Goal: Task Accomplishment & Management: Complete application form

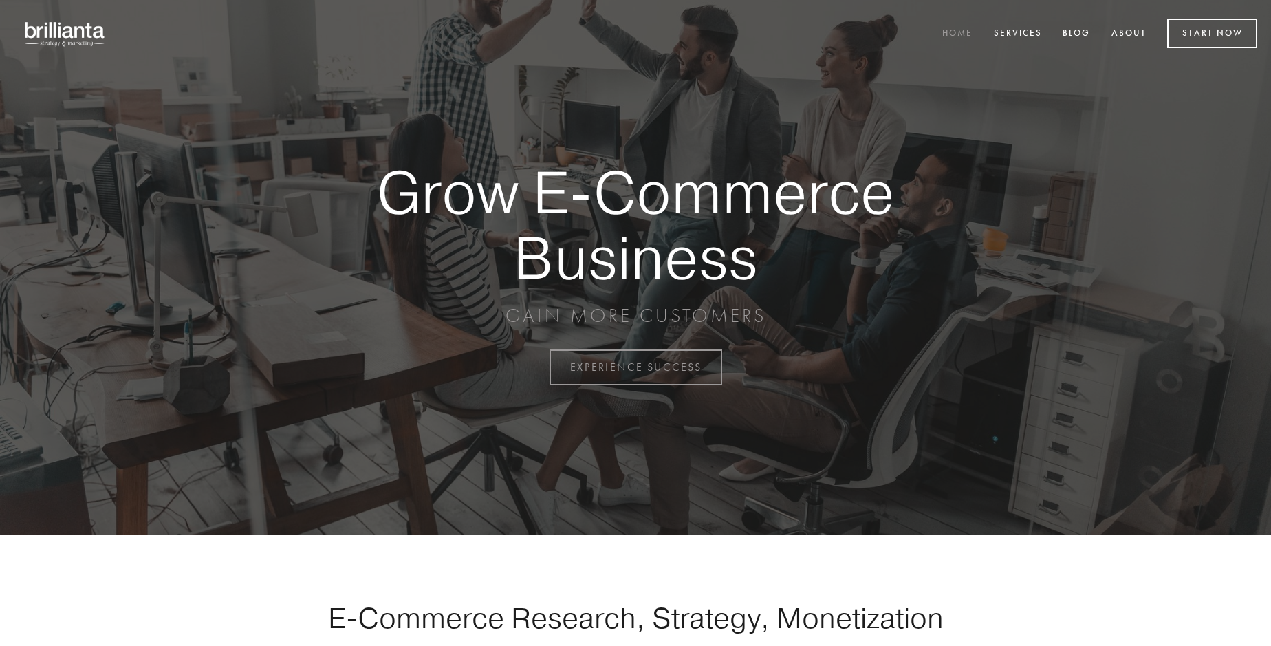
scroll to position [3606, 0]
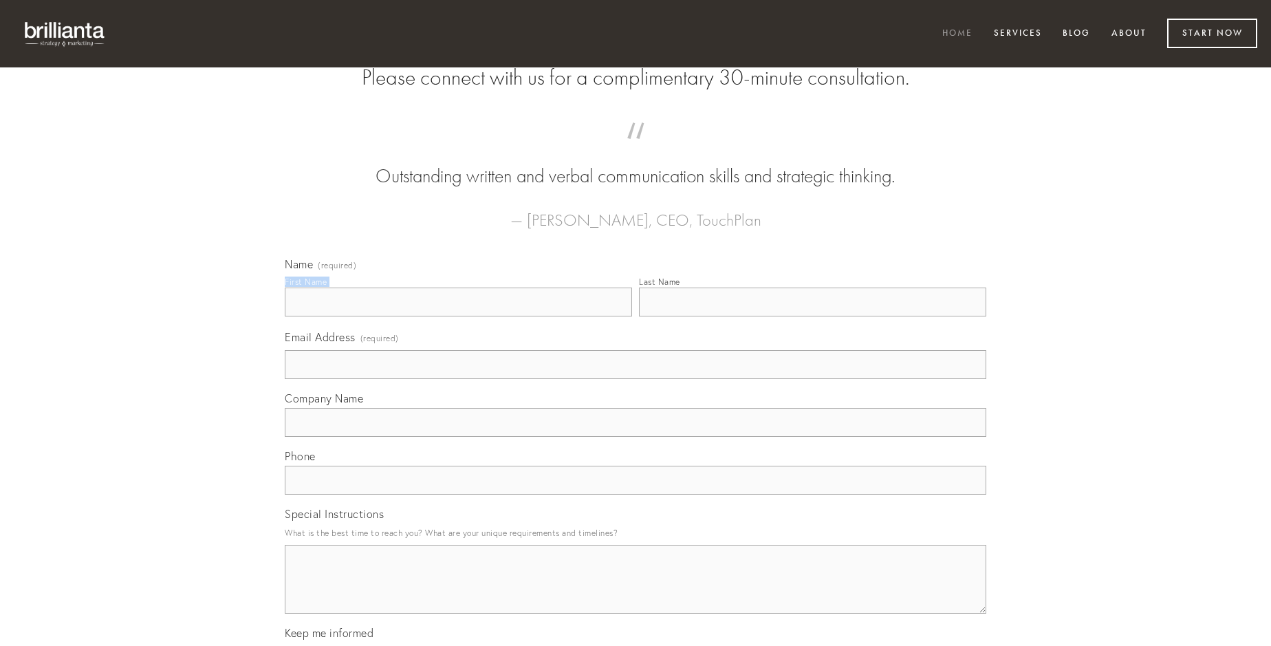
type input "[PERSON_NAME]"
click at [812, 316] on input "Last Name" at bounding box center [812, 302] width 347 height 29
type input "[PERSON_NAME]"
click at [636, 379] on input "Email Address (required)" at bounding box center [636, 364] width 702 height 29
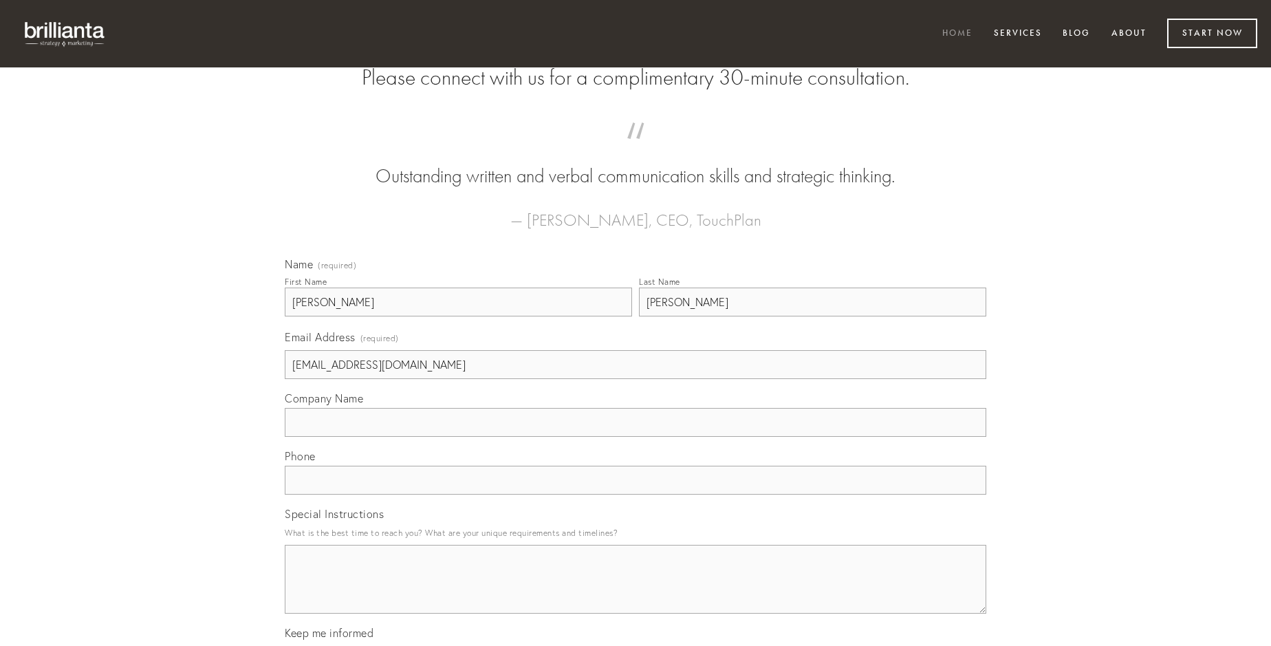
type input "[EMAIL_ADDRESS][DOMAIN_NAME]"
click at [636, 437] on input "Company Name" at bounding box center [636, 422] width 702 height 29
type input "bene"
click at [636, 495] on input "text" at bounding box center [636, 480] width 702 height 29
click at [636, 592] on textarea "Special Instructions" at bounding box center [636, 579] width 702 height 69
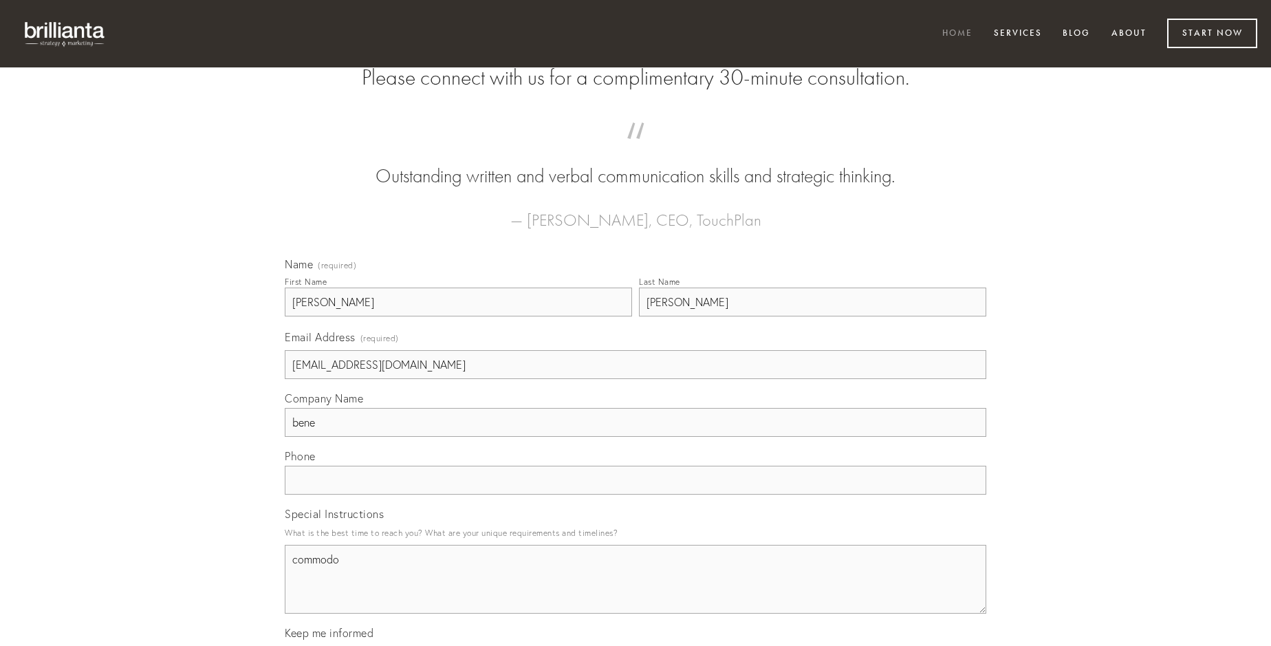
type textarea "commodo"
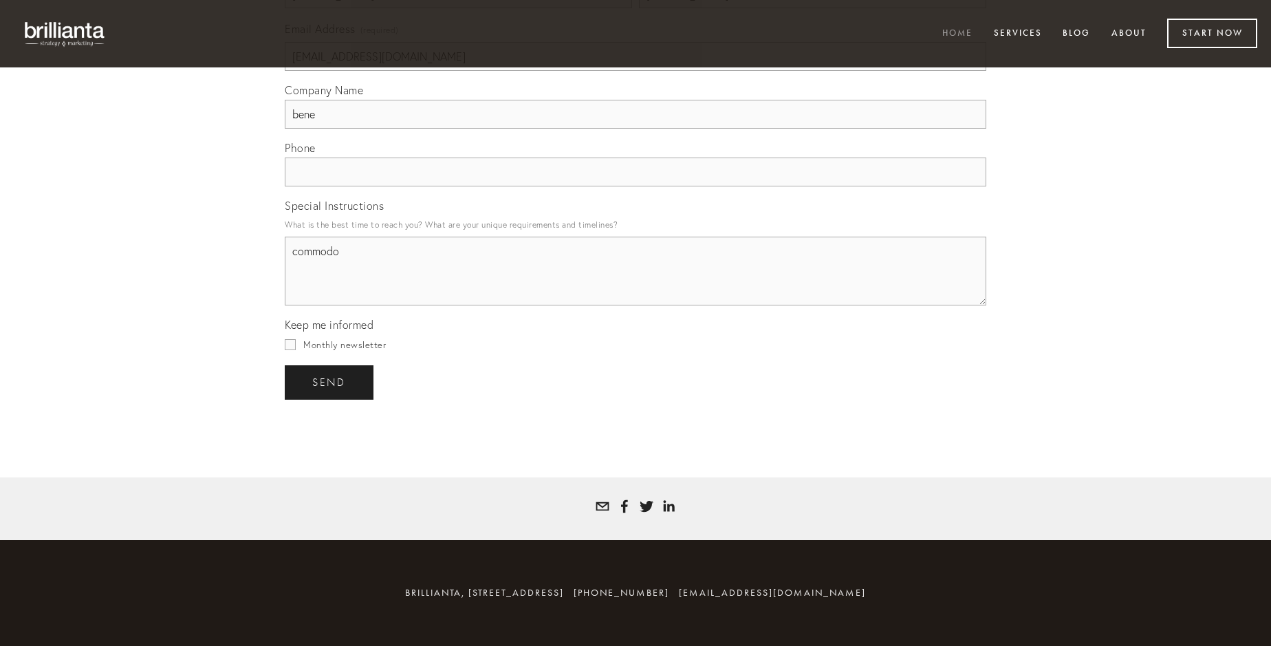
click at [330, 382] on span "send" at bounding box center [329, 382] width 34 height 12
